Goal: Task Accomplishment & Management: Use online tool/utility

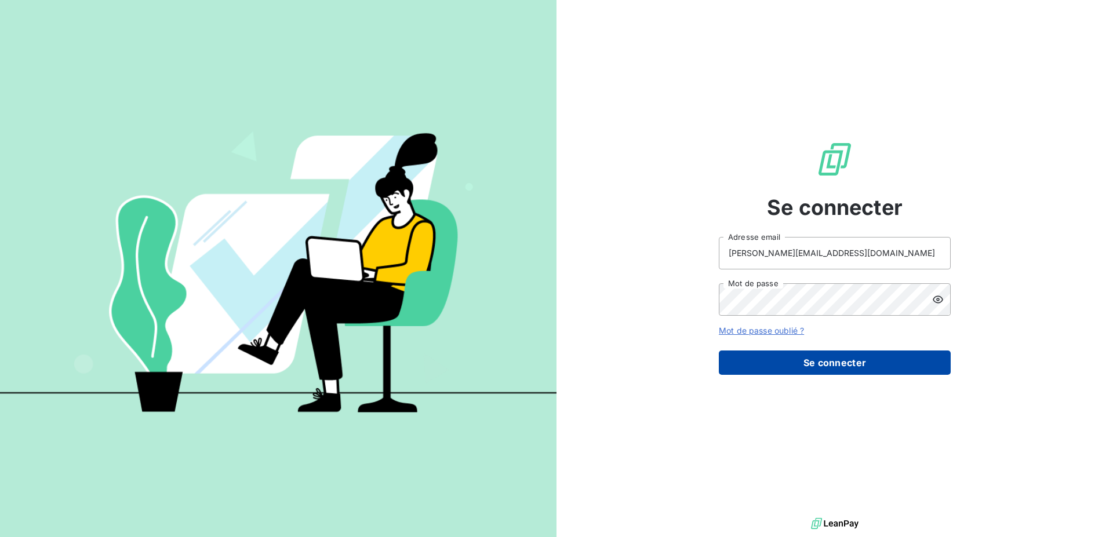
click at [904, 359] on button "Se connecter" at bounding box center [835, 363] width 232 height 24
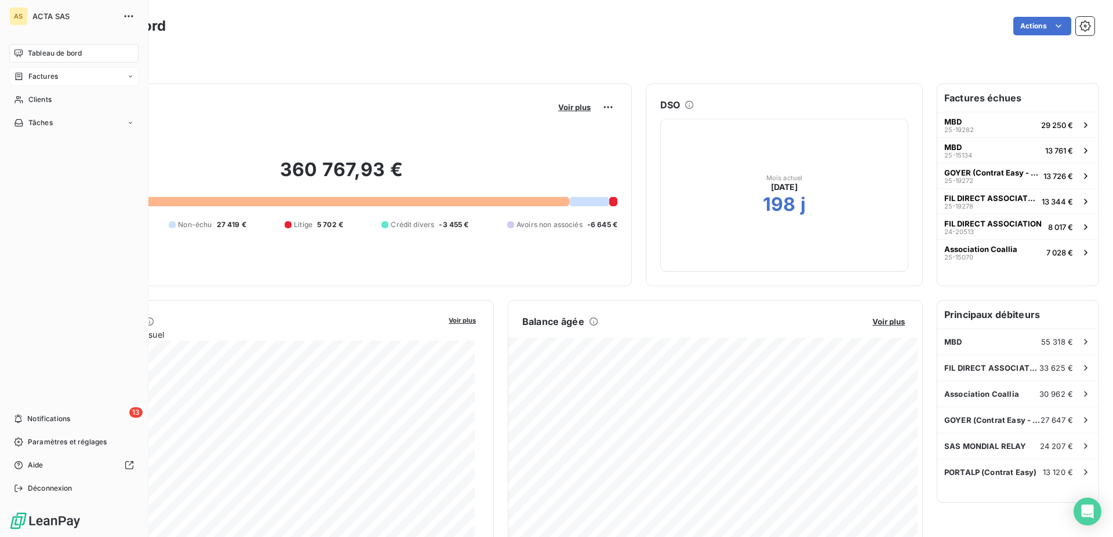
click at [37, 75] on span "Factures" at bounding box center [43, 76] width 30 height 10
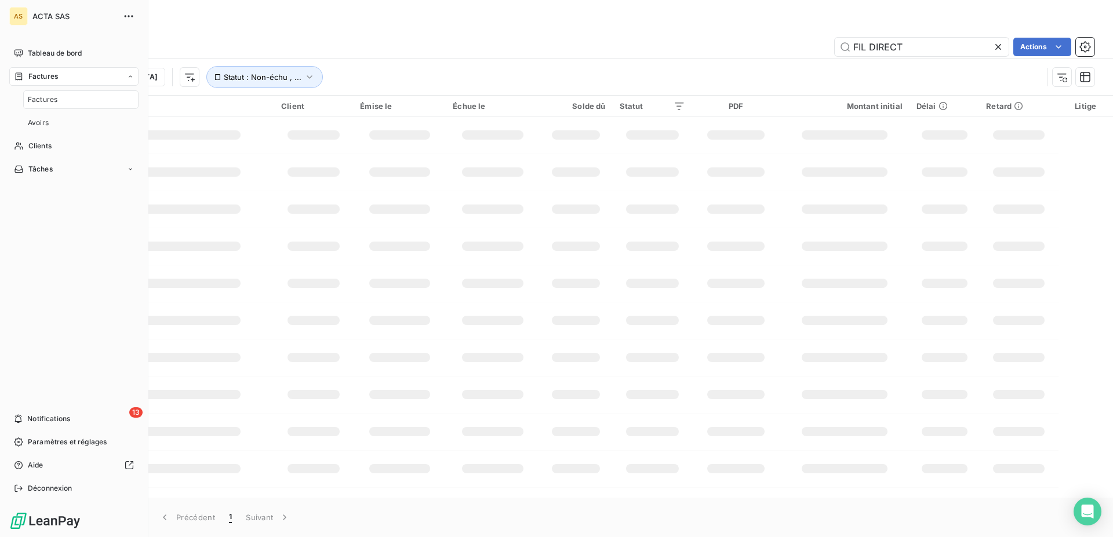
click at [40, 93] on div "Factures" at bounding box center [80, 99] width 115 height 19
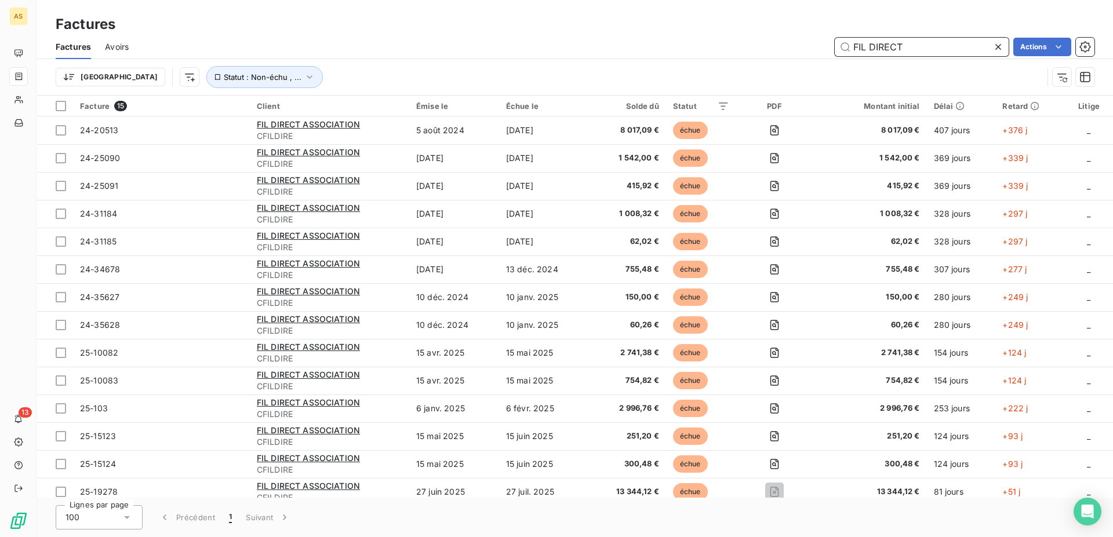
drag, startPoint x: 914, startPoint y: 53, endPoint x: 766, endPoint y: 45, distance: 148.0
click at [835, 45] on input "FIL DIRECT" at bounding box center [922, 47] width 174 height 19
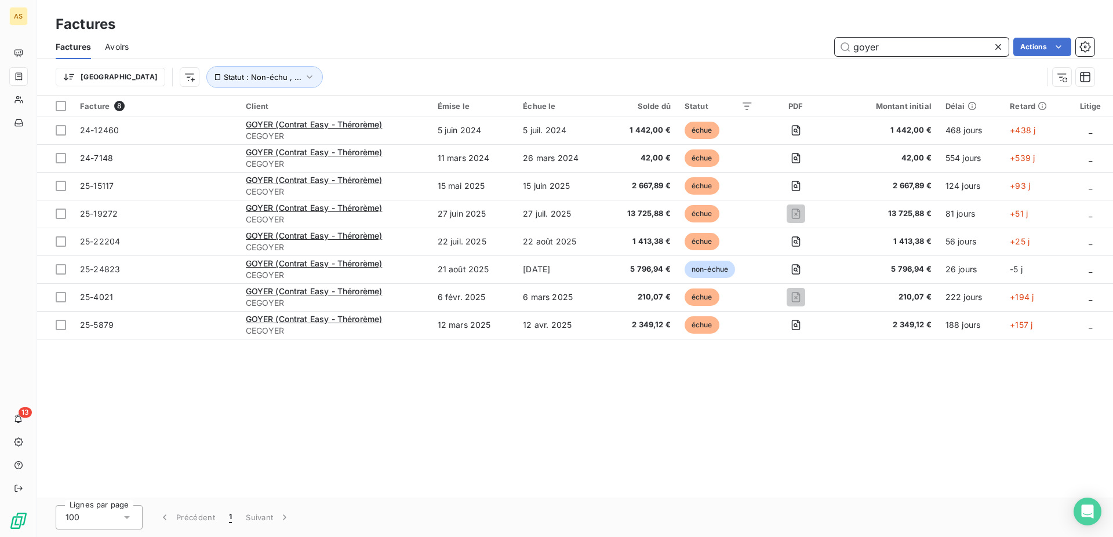
type input "goyer"
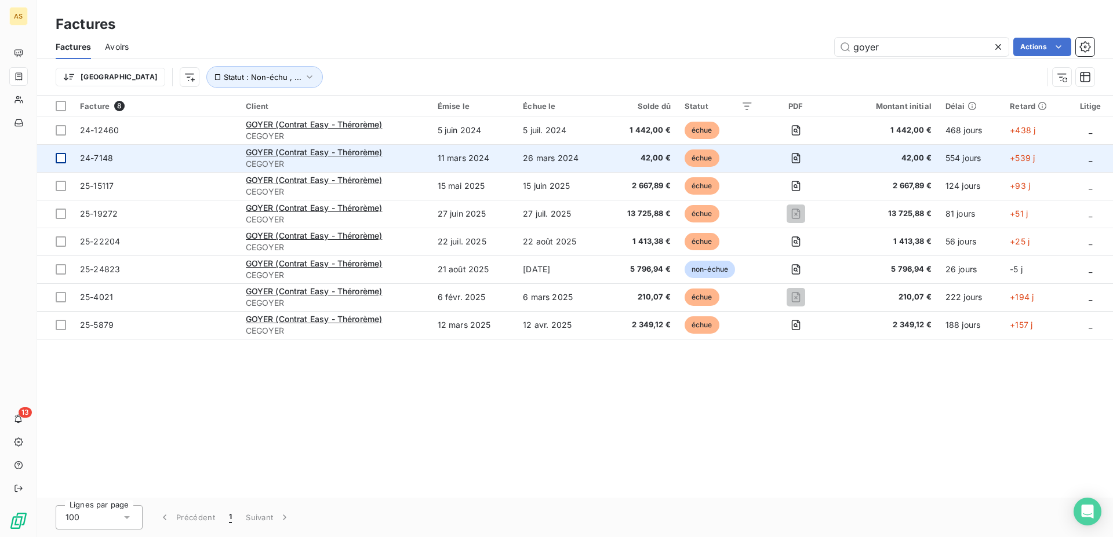
click at [61, 159] on div at bounding box center [61, 158] width 10 height 10
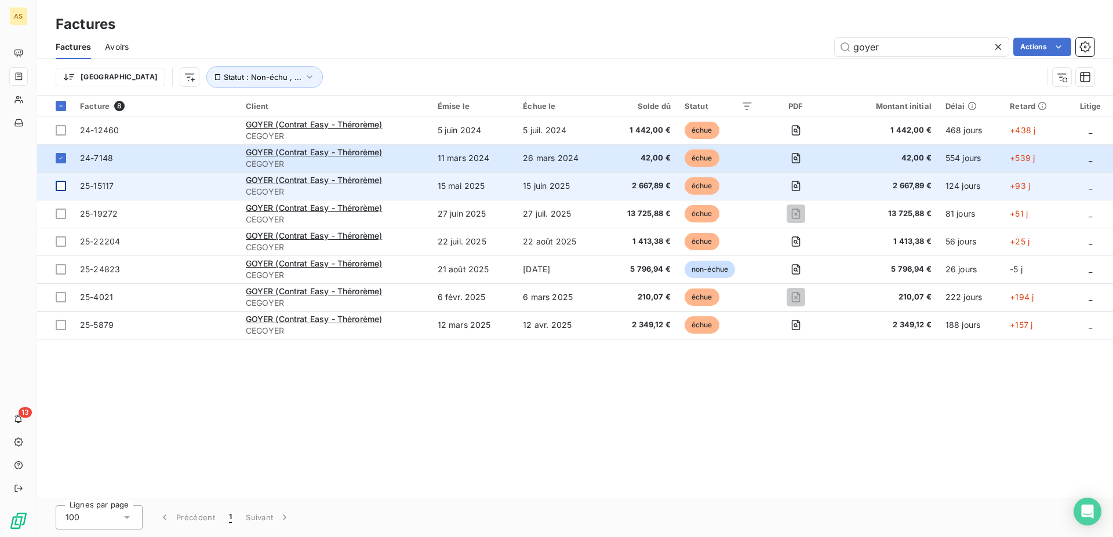
click at [61, 188] on div at bounding box center [61, 186] width 10 height 10
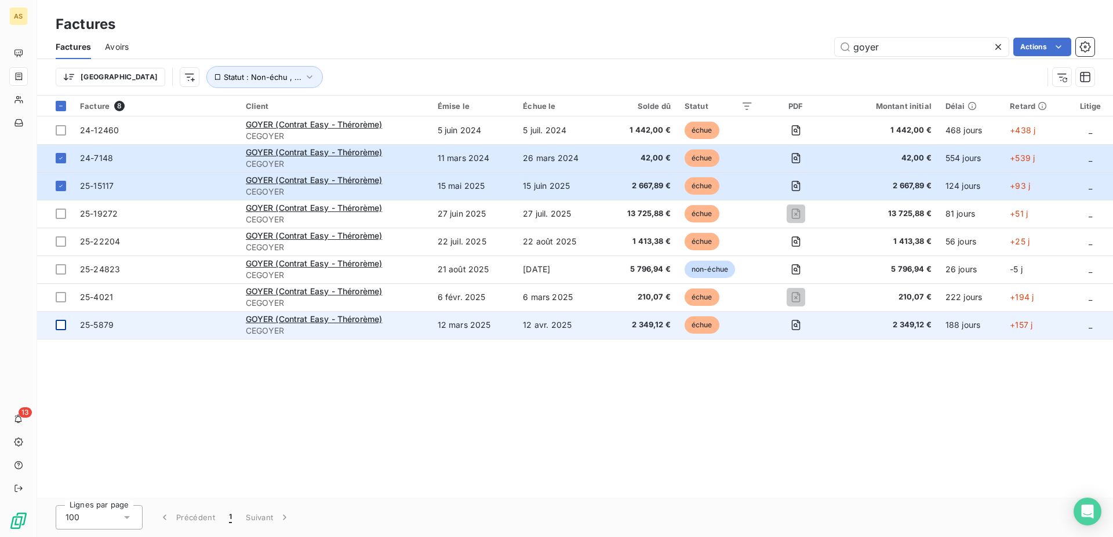
click at [59, 327] on div at bounding box center [61, 325] width 10 height 10
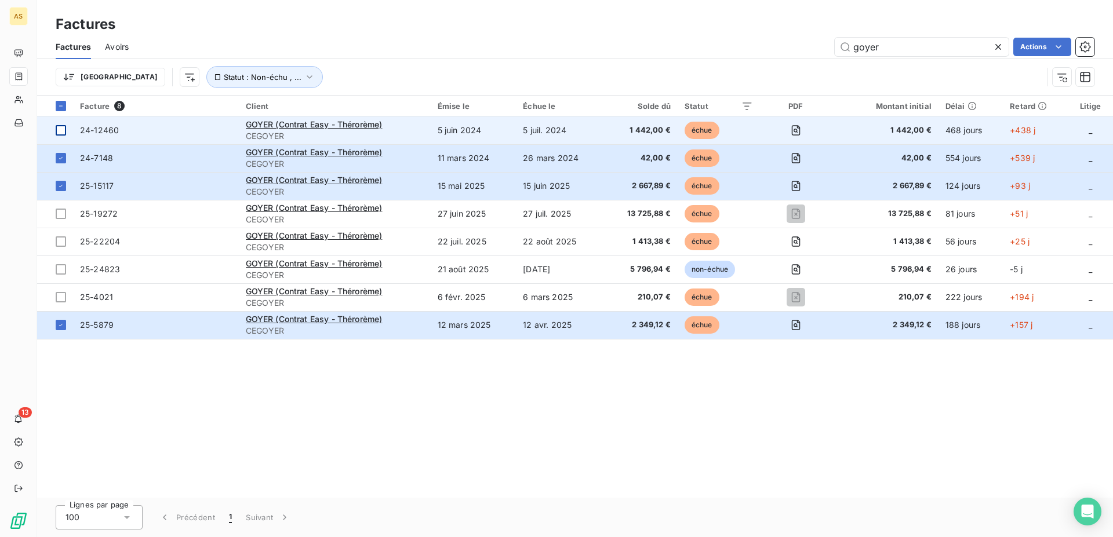
click at [65, 128] on div at bounding box center [61, 130] width 10 height 10
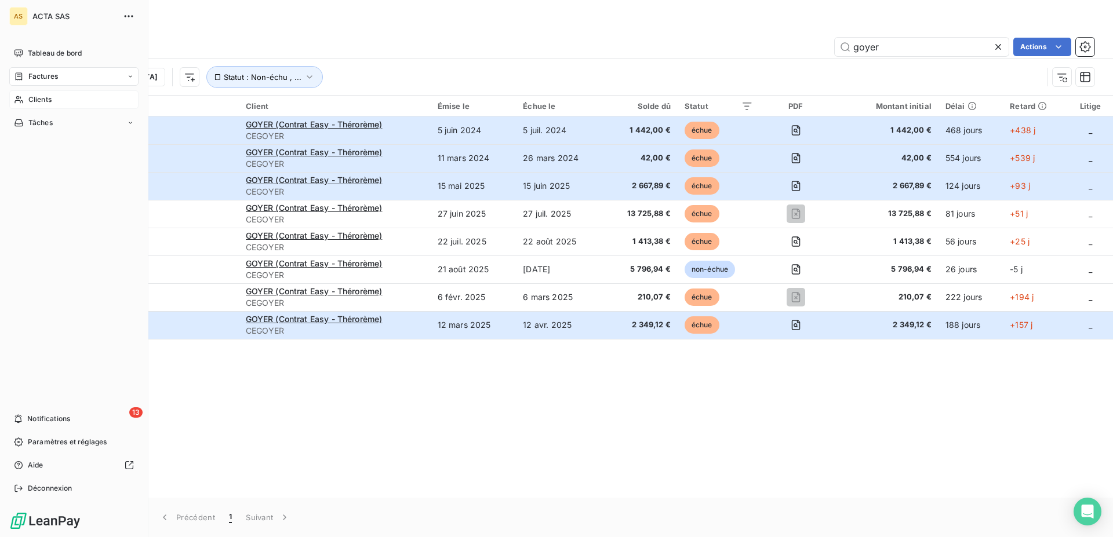
click at [31, 101] on span "Clients" at bounding box center [39, 99] width 23 height 10
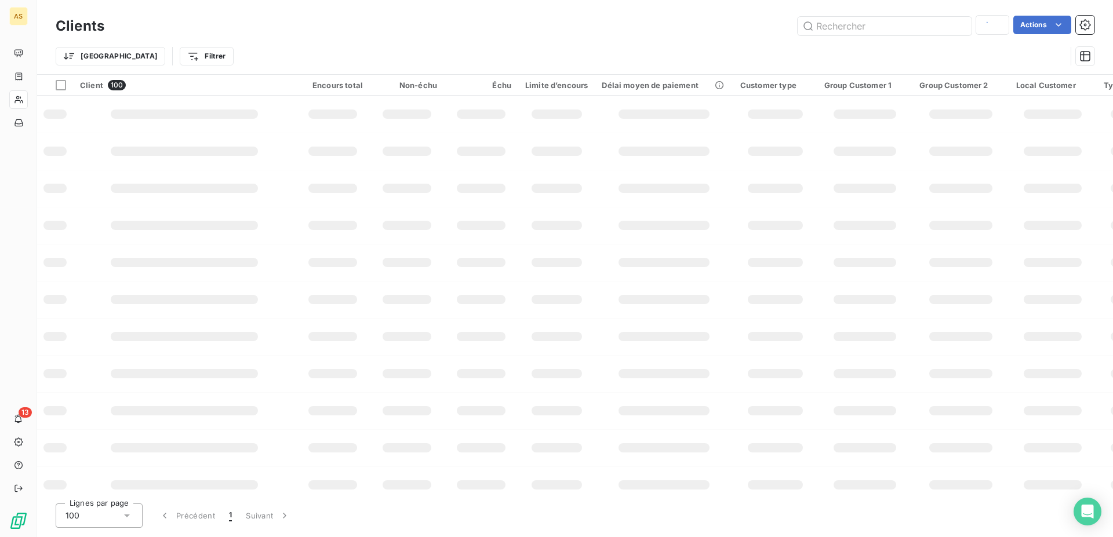
type input "fil d"
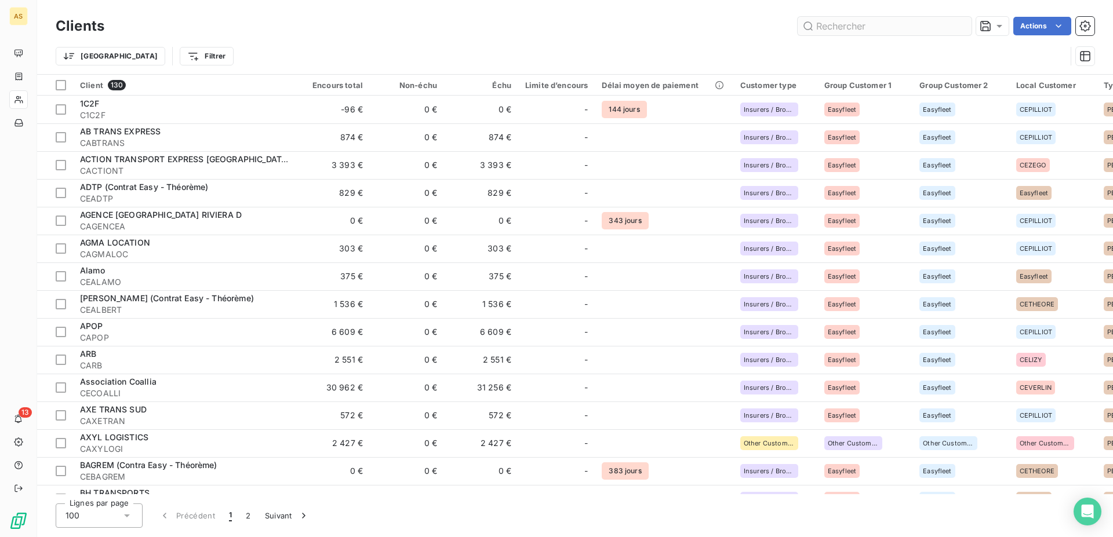
click at [852, 30] on input "text" at bounding box center [884, 26] width 174 height 19
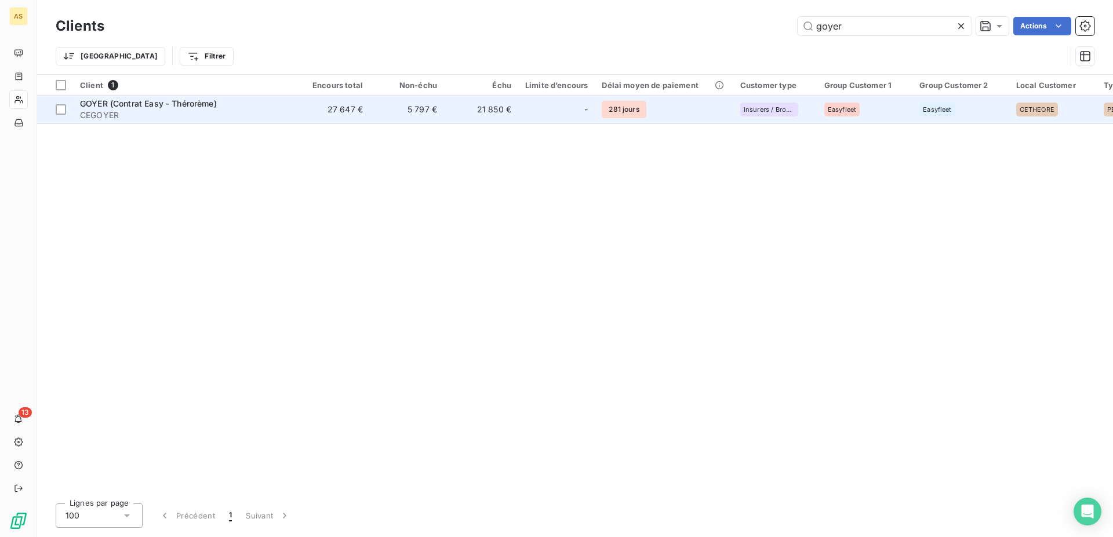
type input "goyer"
click at [112, 112] on span "CEGOYER" at bounding box center [184, 116] width 209 height 12
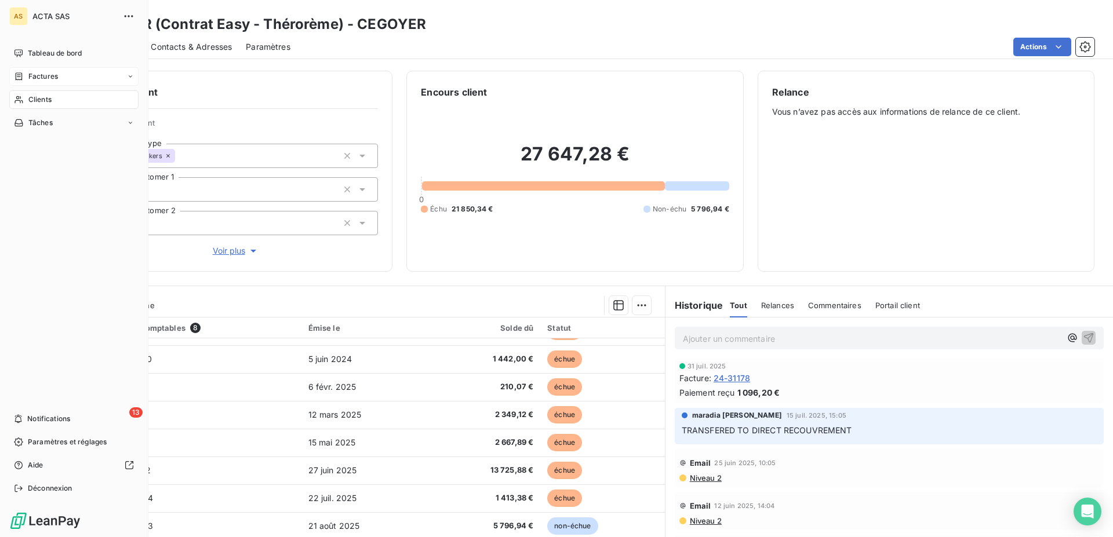
click at [23, 83] on div "Factures" at bounding box center [73, 76] width 129 height 19
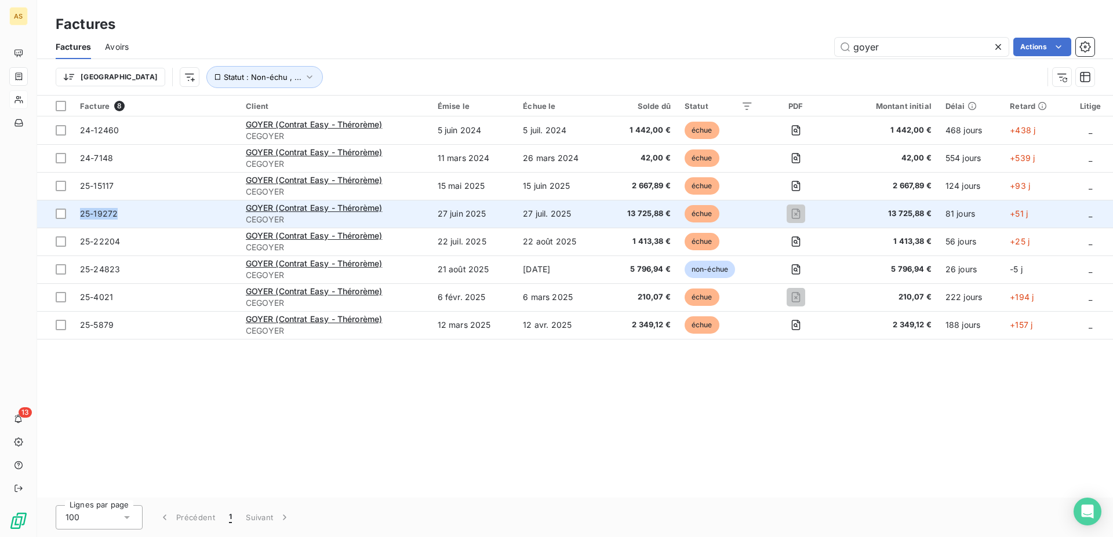
drag, startPoint x: 139, startPoint y: 211, endPoint x: 77, endPoint y: 214, distance: 61.5
click at [77, 214] on td "25-19272" at bounding box center [156, 214] width 166 height 28
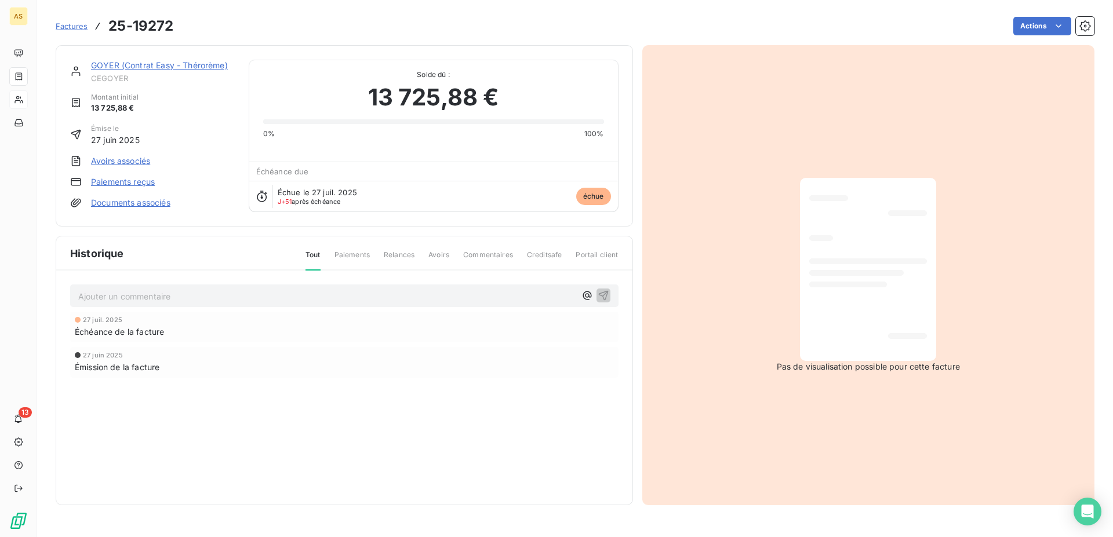
click at [70, 28] on span "Factures" at bounding box center [72, 25] width 32 height 9
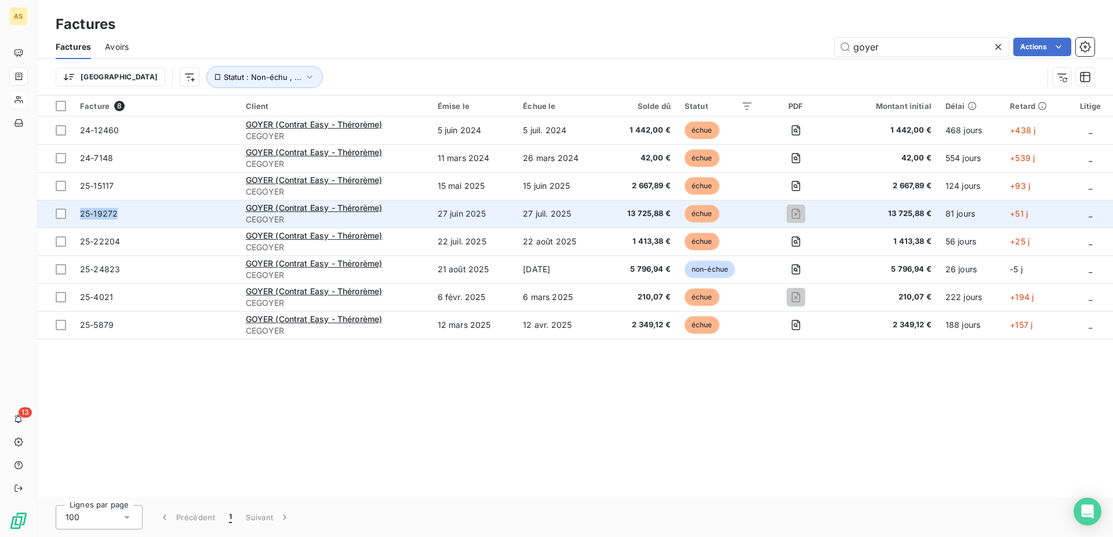
drag, startPoint x: 122, startPoint y: 209, endPoint x: 82, endPoint y: 212, distance: 40.1
click at [82, 212] on span "25-19272" at bounding box center [156, 214] width 152 height 12
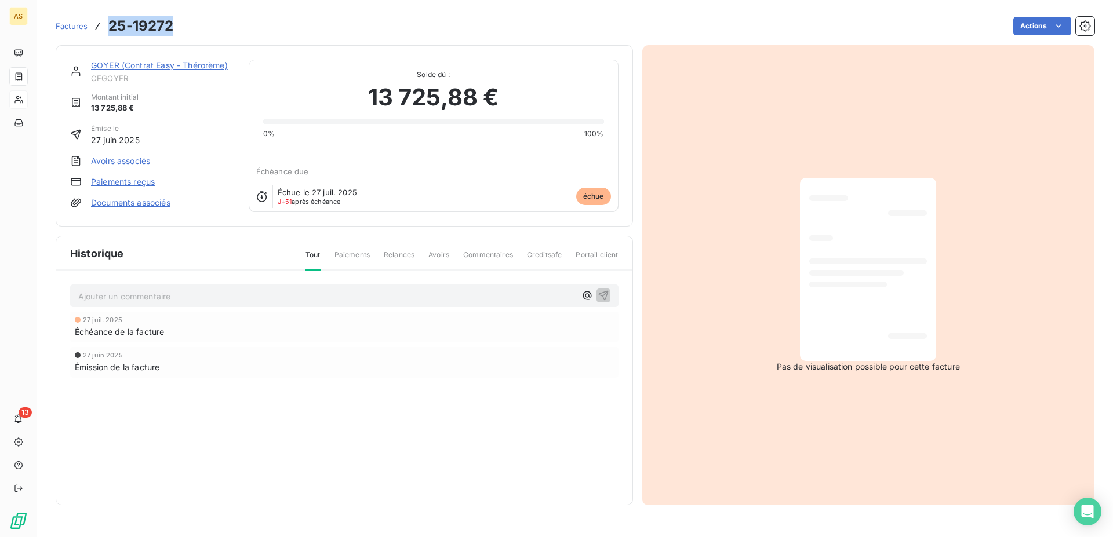
drag, startPoint x: 180, startPoint y: 27, endPoint x: 108, endPoint y: 25, distance: 71.9
click at [108, 25] on div "Factures 25-19272 Actions" at bounding box center [575, 26] width 1039 height 24
copy h3 "25-19272"
click at [63, 24] on span "Factures" at bounding box center [72, 25] width 32 height 9
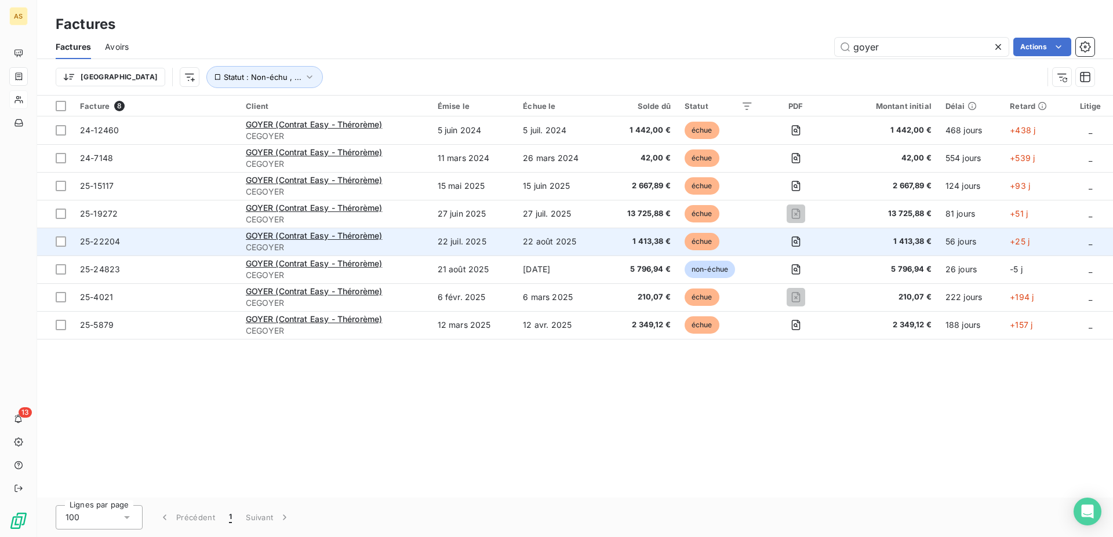
click at [133, 244] on span "25-22204" at bounding box center [156, 242] width 152 height 12
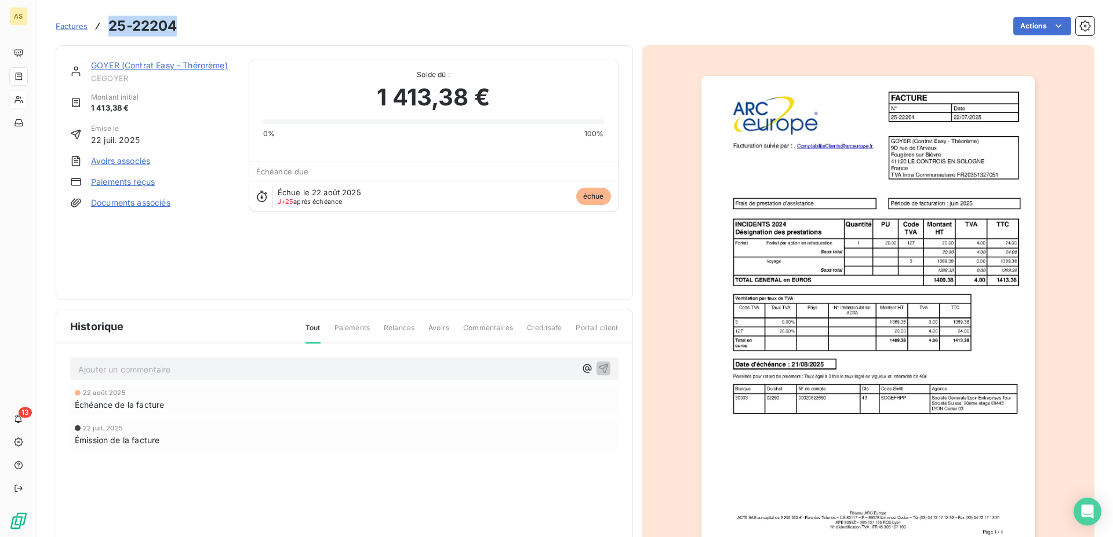
drag, startPoint x: 182, startPoint y: 28, endPoint x: 109, endPoint y: 28, distance: 73.0
click at [109, 28] on div "Factures 25-22204 Actions" at bounding box center [575, 26] width 1039 height 24
copy h3 "25-22204"
click at [71, 27] on span "Factures" at bounding box center [72, 25] width 32 height 9
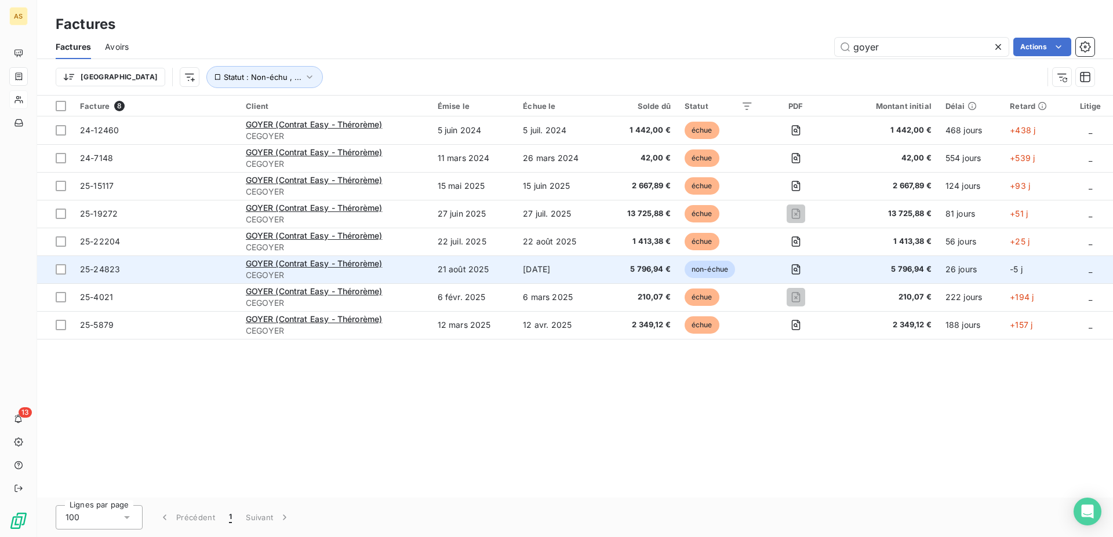
click at [176, 266] on span "25-24823" at bounding box center [156, 270] width 152 height 12
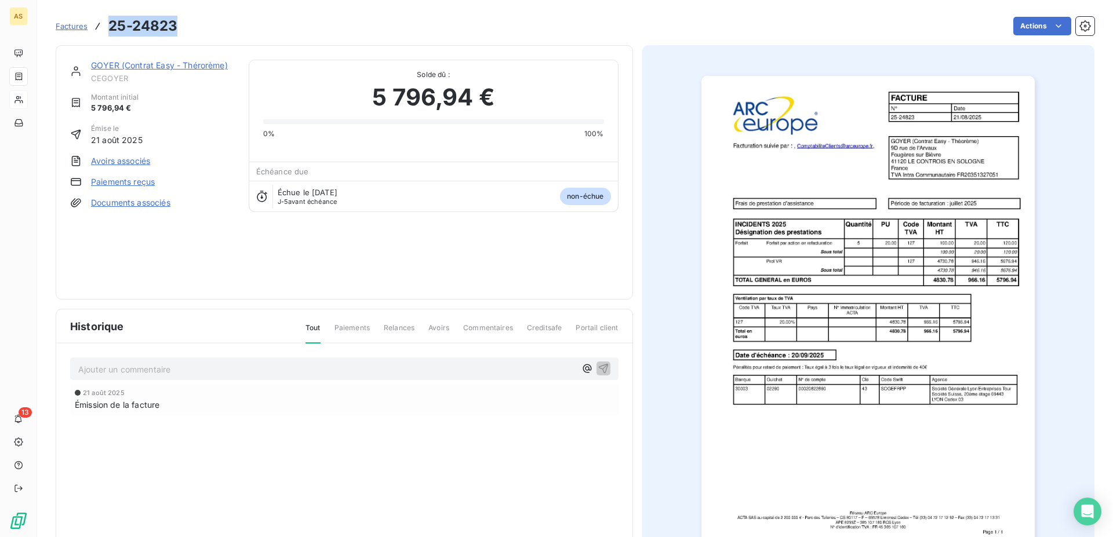
drag, startPoint x: 196, startPoint y: 29, endPoint x: 110, endPoint y: 28, distance: 85.8
click at [110, 28] on div "Factures 25-24823 Actions" at bounding box center [575, 26] width 1039 height 24
copy h3 "25-24823"
